Goal: Task Accomplishment & Management: Use online tool/utility

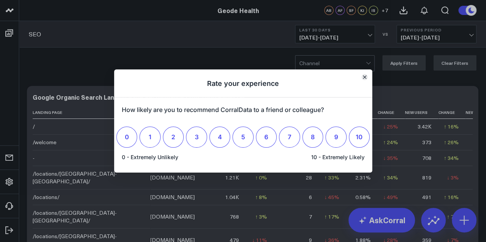
click at [362, 78] on button "Close" at bounding box center [364, 77] width 6 height 6
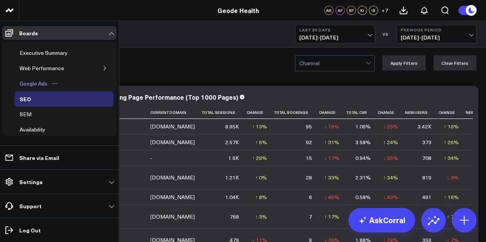
click at [33, 81] on div "Google Ads" at bounding box center [33, 83] width 31 height 9
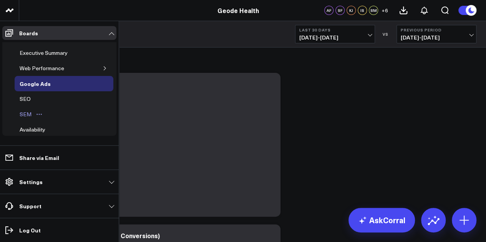
click at [29, 111] on div "SEM" at bounding box center [26, 114] width 16 height 9
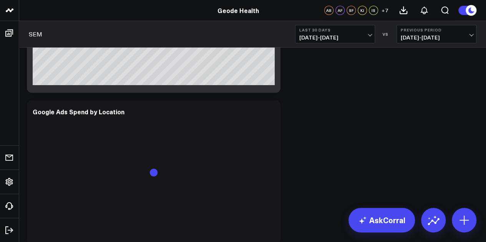
scroll to position [1321, 0]
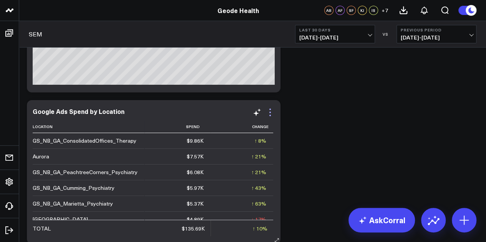
click at [272, 117] on icon at bounding box center [269, 112] width 9 height 9
click at [369, 35] on span "[DATE] - [DATE]" at bounding box center [334, 38] width 71 height 6
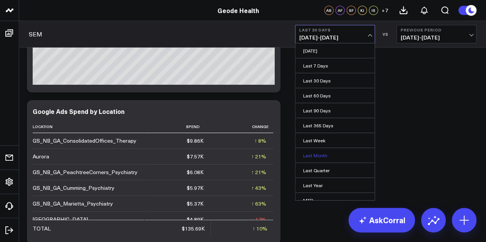
click at [322, 152] on link "Last Month" at bounding box center [334, 155] width 79 height 15
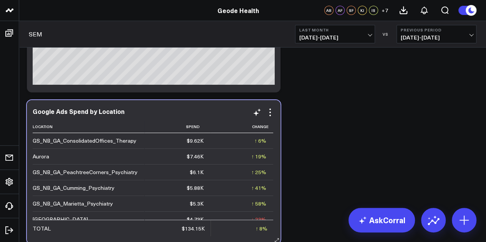
click at [273, 119] on div "Google Ads Spend by Location Location Spend Change GS_NB_GA_ConsolidatedOffices…" at bounding box center [154, 172] width 242 height 129
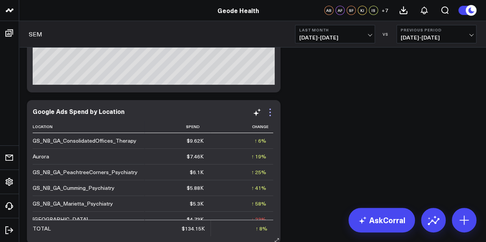
click at [271, 113] on icon at bounding box center [270, 113] width 2 height 2
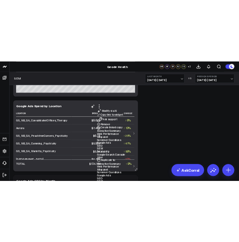
scroll to position [1359, 0]
